Goal: Transaction & Acquisition: Purchase product/service

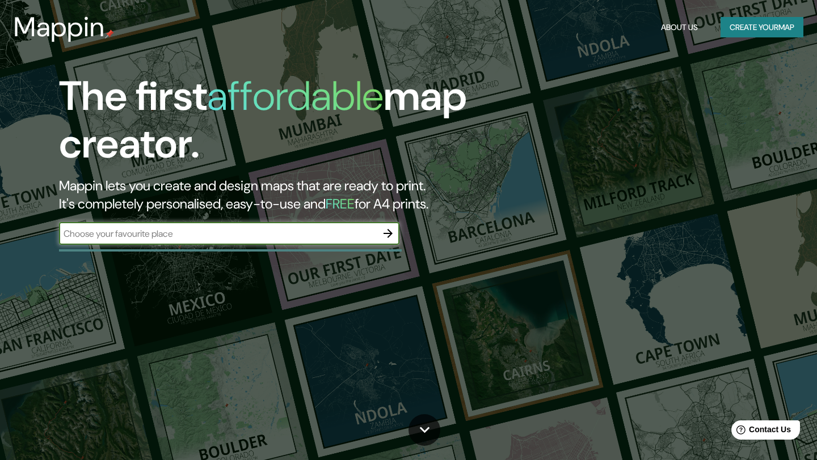
click at [246, 231] on input "text" at bounding box center [218, 233] width 318 height 13
type input "chongon"
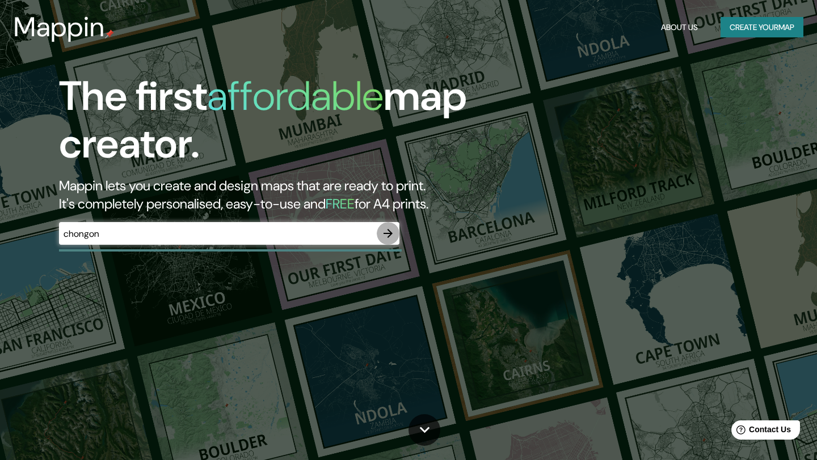
click at [386, 234] on icon "button" at bounding box center [388, 234] width 14 height 14
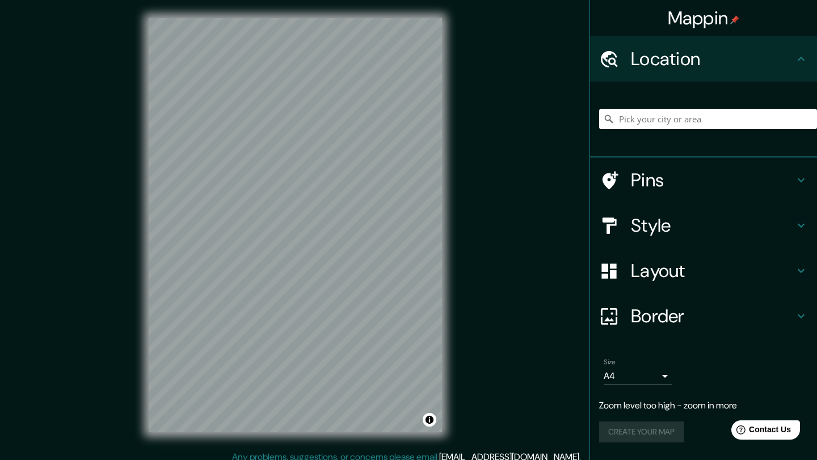
click at [462, 222] on div "Mappin Location Pins Style Layout Border Choose a border. Hint : you can make l…" at bounding box center [408, 234] width 817 height 469
click at [671, 226] on h4 "Style" at bounding box center [712, 225] width 163 height 23
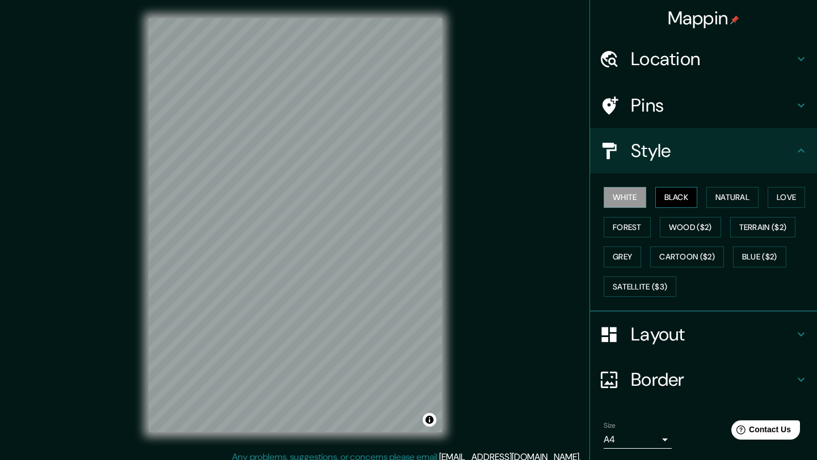
click at [681, 200] on button "Black" at bounding box center [676, 197] width 43 height 21
click at [636, 200] on button "White" at bounding box center [624, 197] width 43 height 21
click at [725, 200] on button "Natural" at bounding box center [732, 197] width 52 height 21
click at [635, 206] on button "White" at bounding box center [624, 197] width 43 height 21
click at [717, 200] on button "Natural" at bounding box center [732, 197] width 52 height 21
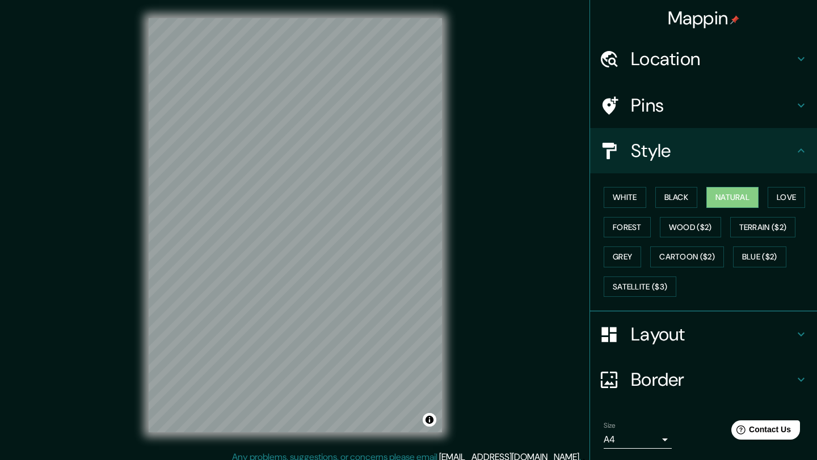
click at [633, 341] on h4 "Layout" at bounding box center [712, 334] width 163 height 23
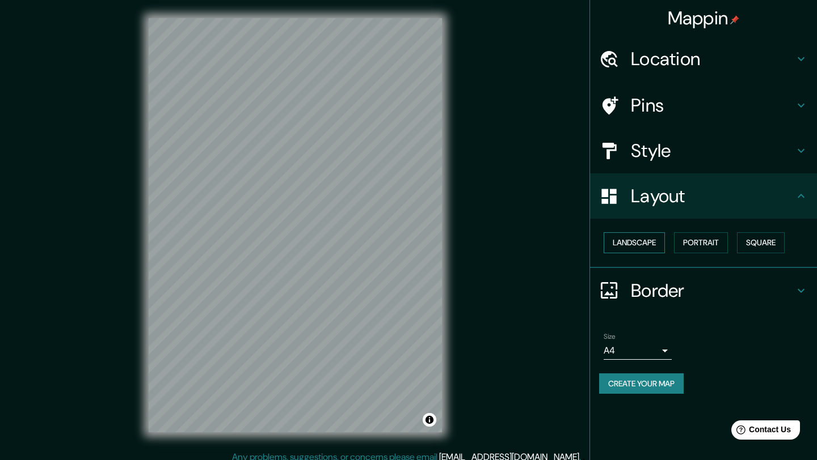
click at [654, 246] on button "Landscape" at bounding box center [633, 242] width 61 height 21
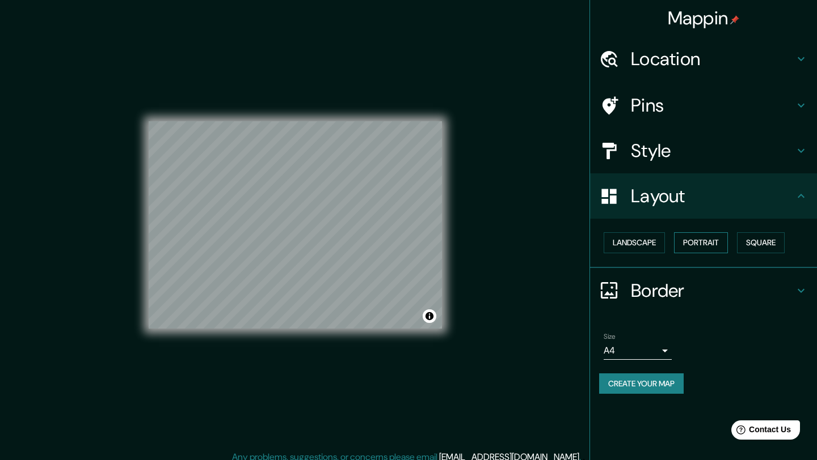
click at [701, 241] on button "Portrait" at bounding box center [701, 242] width 54 height 21
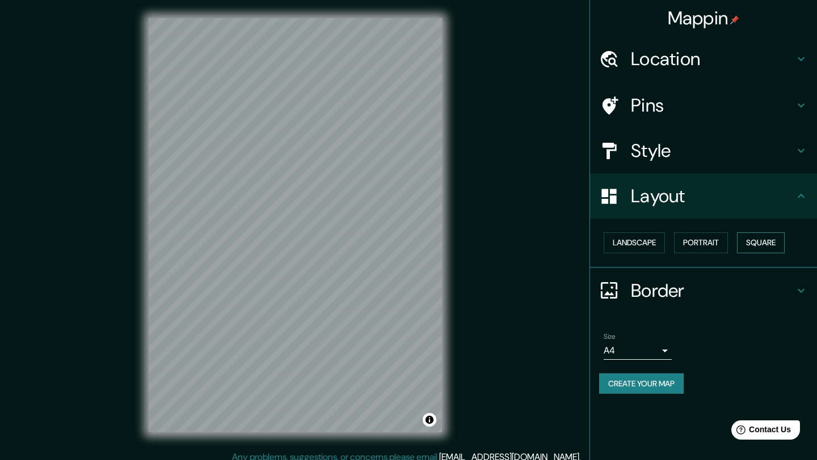
click at [755, 243] on button "Square" at bounding box center [761, 242] width 48 height 21
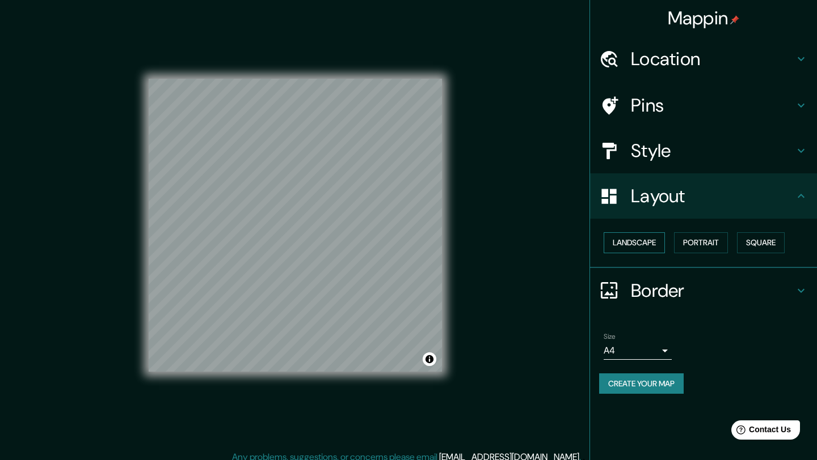
click at [659, 247] on button "Landscape" at bounding box center [633, 242] width 61 height 21
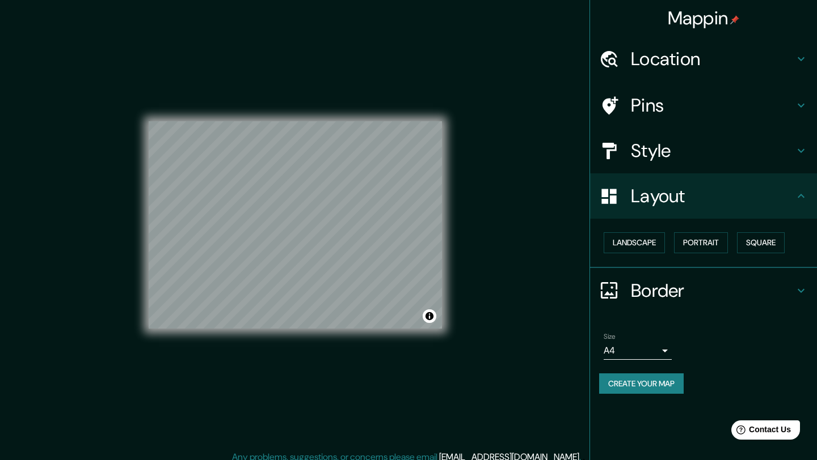
click at [739, 244] on div "Landscape [GEOGRAPHIC_DATA]" at bounding box center [708, 243] width 218 height 30
click at [741, 238] on button "Square" at bounding box center [761, 242] width 48 height 21
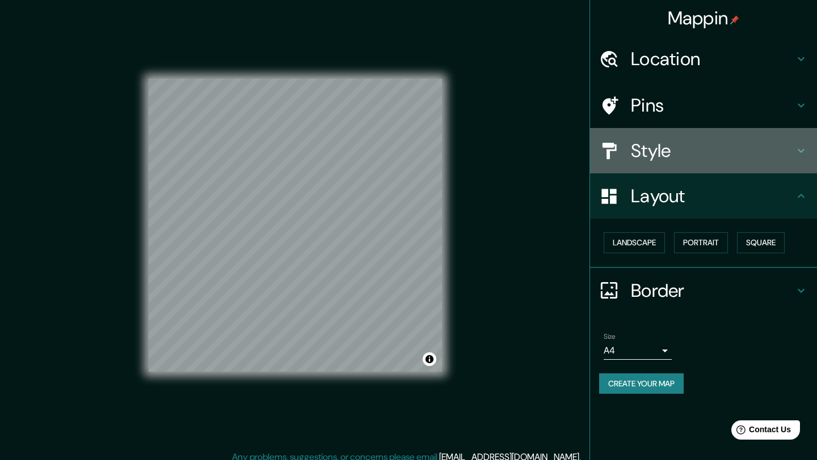
click at [648, 141] on h4 "Style" at bounding box center [712, 150] width 163 height 23
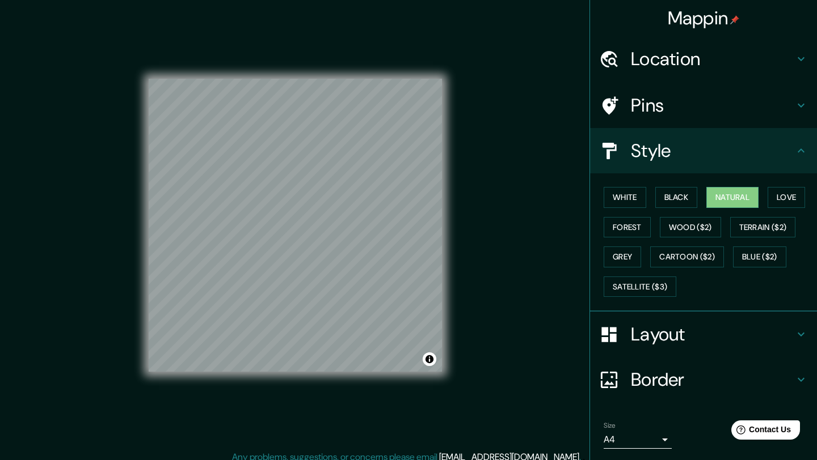
scroll to position [37, 0]
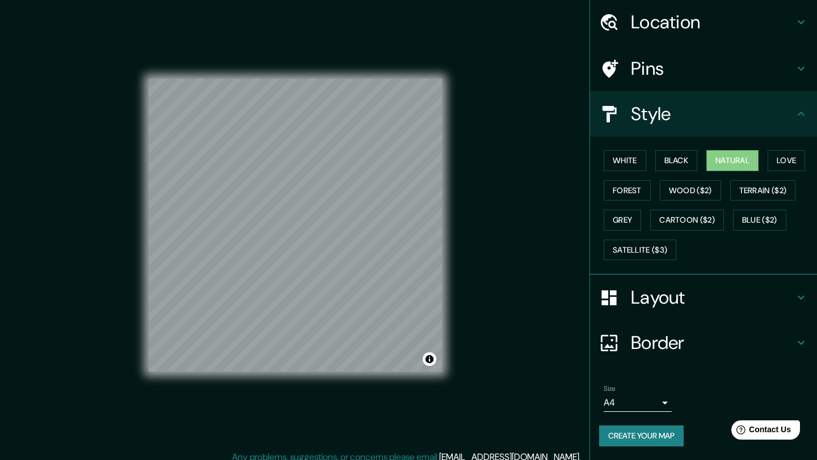
click at [637, 346] on h4 "Border" at bounding box center [712, 343] width 163 height 23
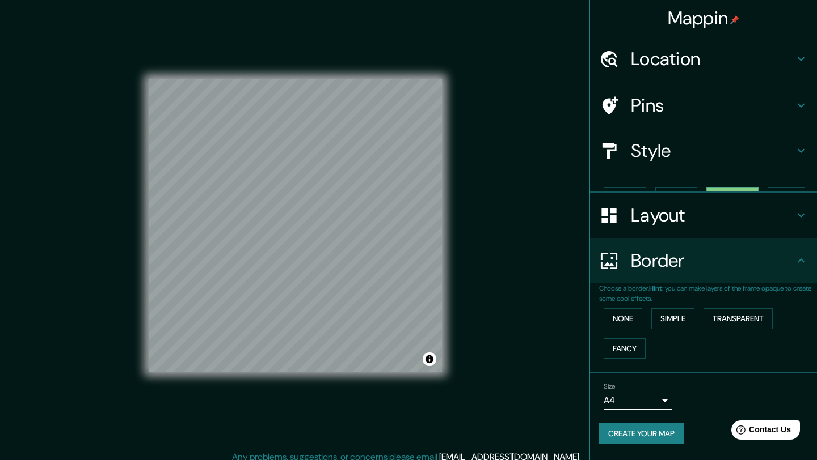
scroll to position [0, 0]
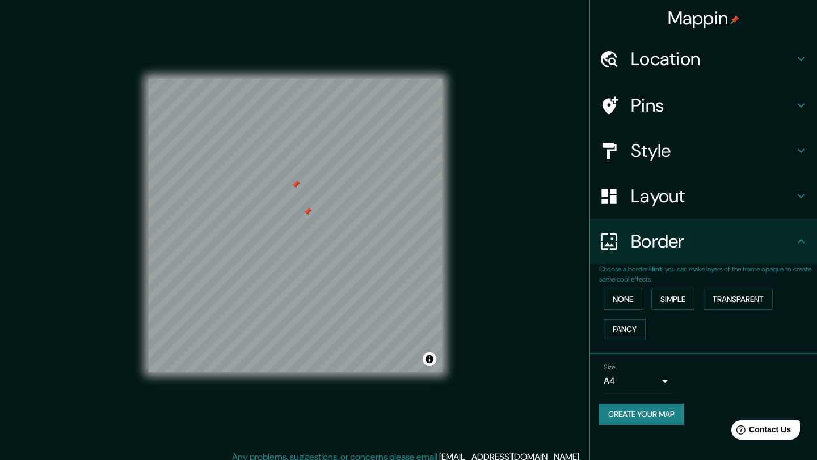
click at [308, 212] on div at bounding box center [307, 212] width 9 height 9
click at [296, 187] on div at bounding box center [295, 184] width 9 height 9
click at [303, 176] on div at bounding box center [302, 174] width 9 height 9
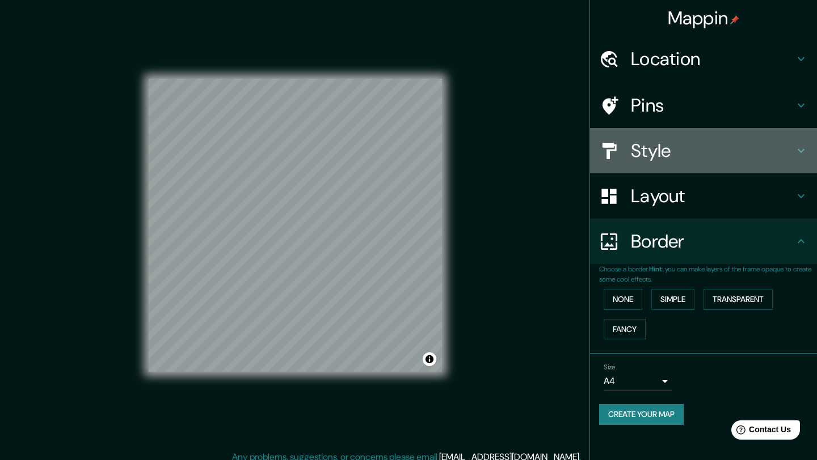
click at [657, 151] on h4 "Style" at bounding box center [712, 150] width 163 height 23
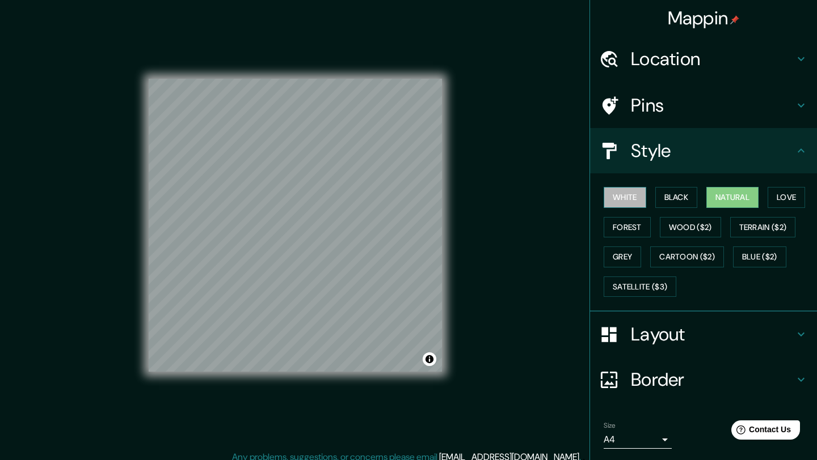
click at [624, 194] on button "White" at bounding box center [624, 197] width 43 height 21
click at [642, 379] on h4 "Border" at bounding box center [712, 380] width 163 height 23
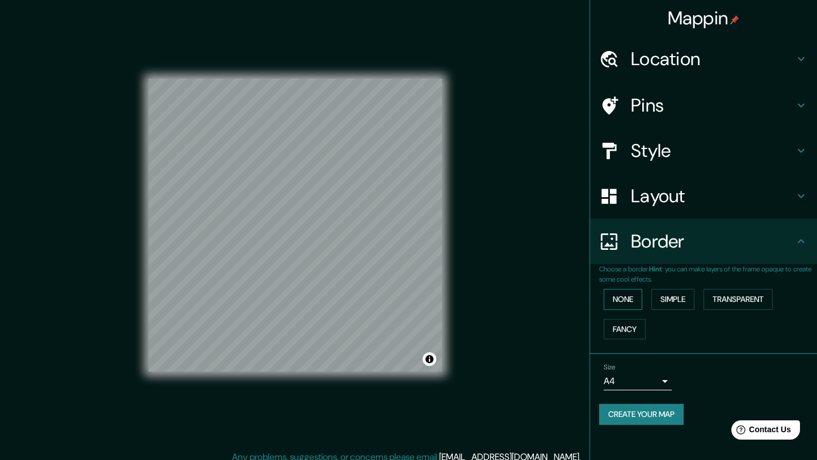
click at [640, 306] on button "None" at bounding box center [622, 299] width 39 height 21
click at [678, 305] on button "Simple" at bounding box center [672, 299] width 43 height 21
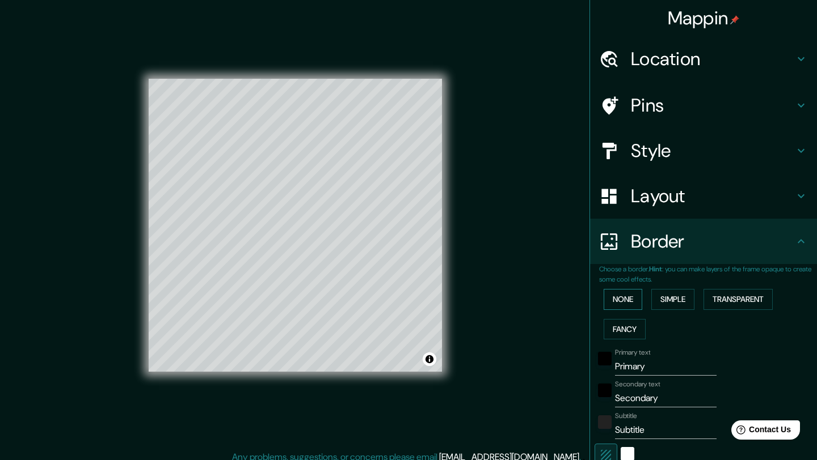
click at [633, 303] on button "None" at bounding box center [622, 299] width 39 height 21
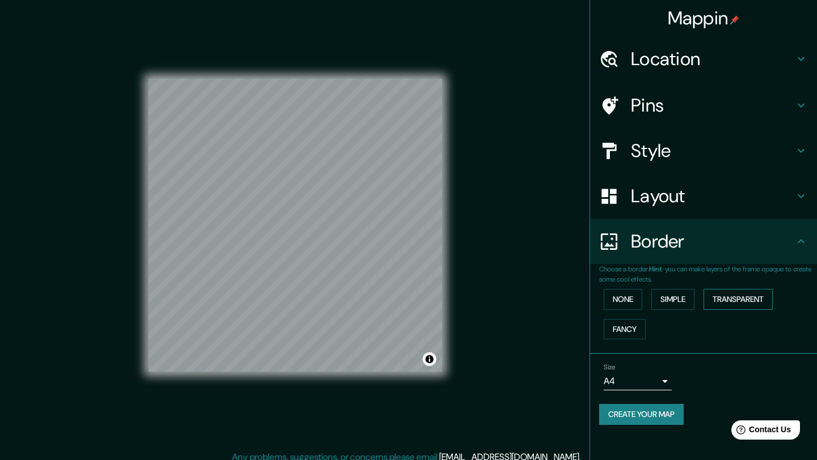
click at [716, 298] on button "Transparent" at bounding box center [737, 299] width 69 height 21
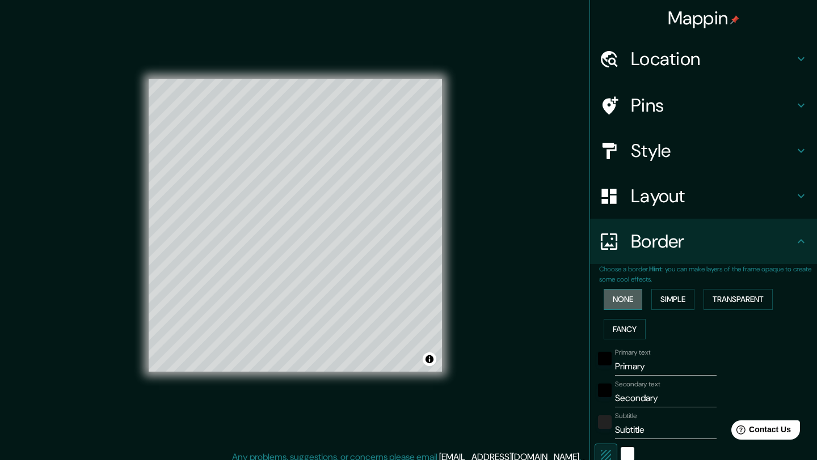
click at [625, 299] on button "None" at bounding box center [622, 299] width 39 height 21
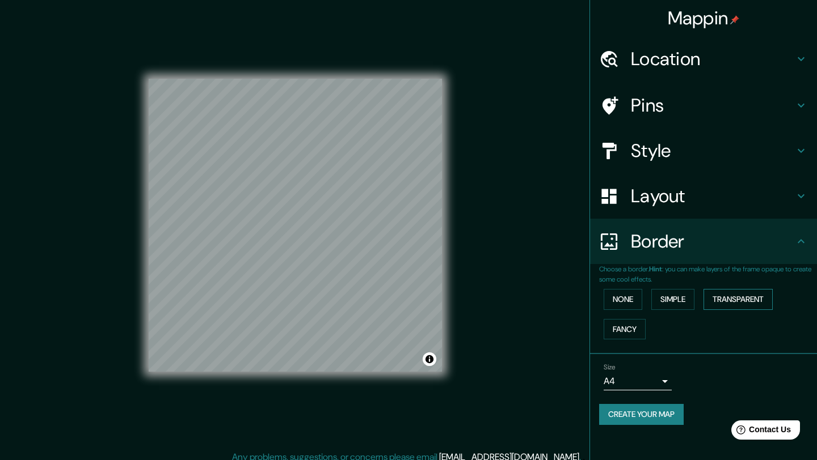
click at [731, 305] on button "Transparent" at bounding box center [737, 299] width 69 height 21
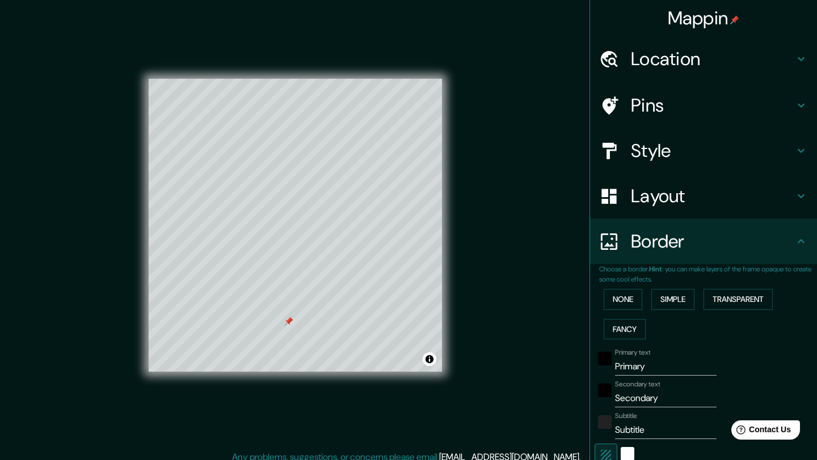
click at [288, 323] on div at bounding box center [288, 321] width 9 height 9
click at [624, 297] on button "None" at bounding box center [622, 299] width 39 height 21
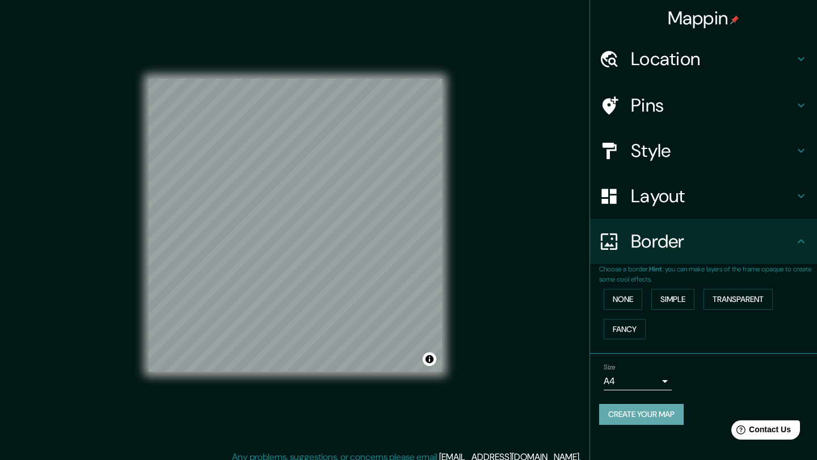
click at [642, 412] on button "Create your map" at bounding box center [641, 414] width 84 height 21
